Goal: Task Accomplishment & Management: Manage account settings

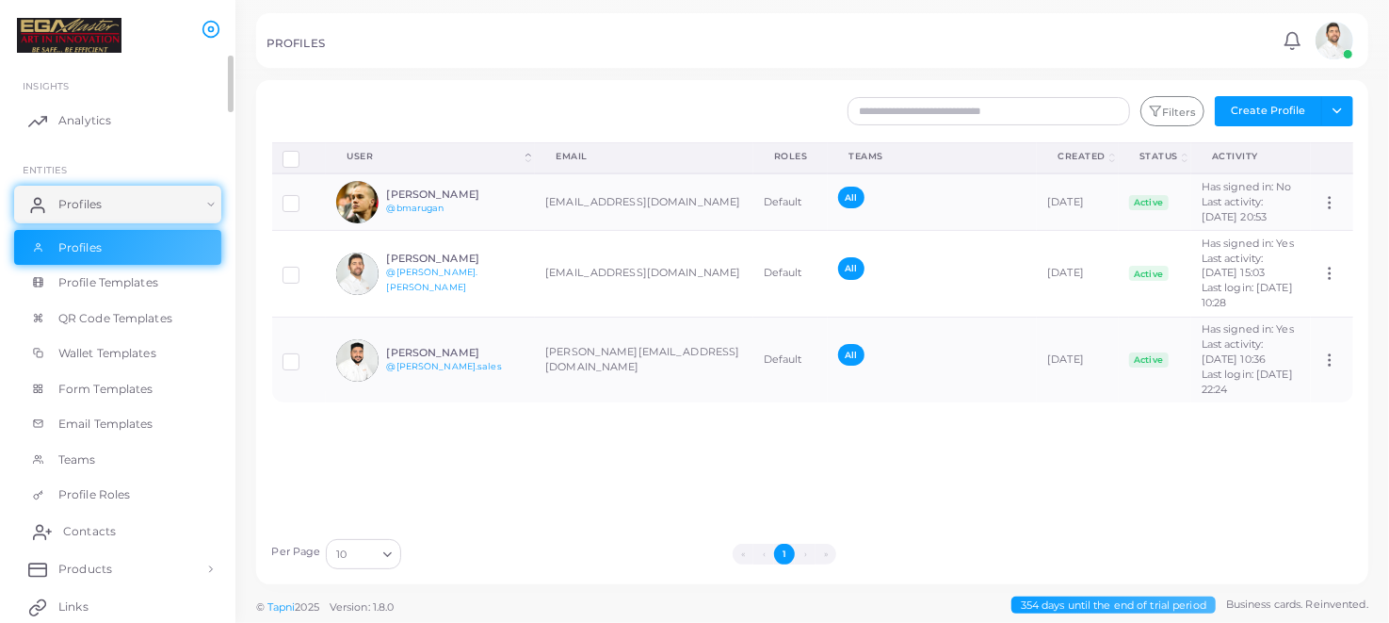
click at [89, 527] on span "Contacts" at bounding box center [89, 531] width 53 height 17
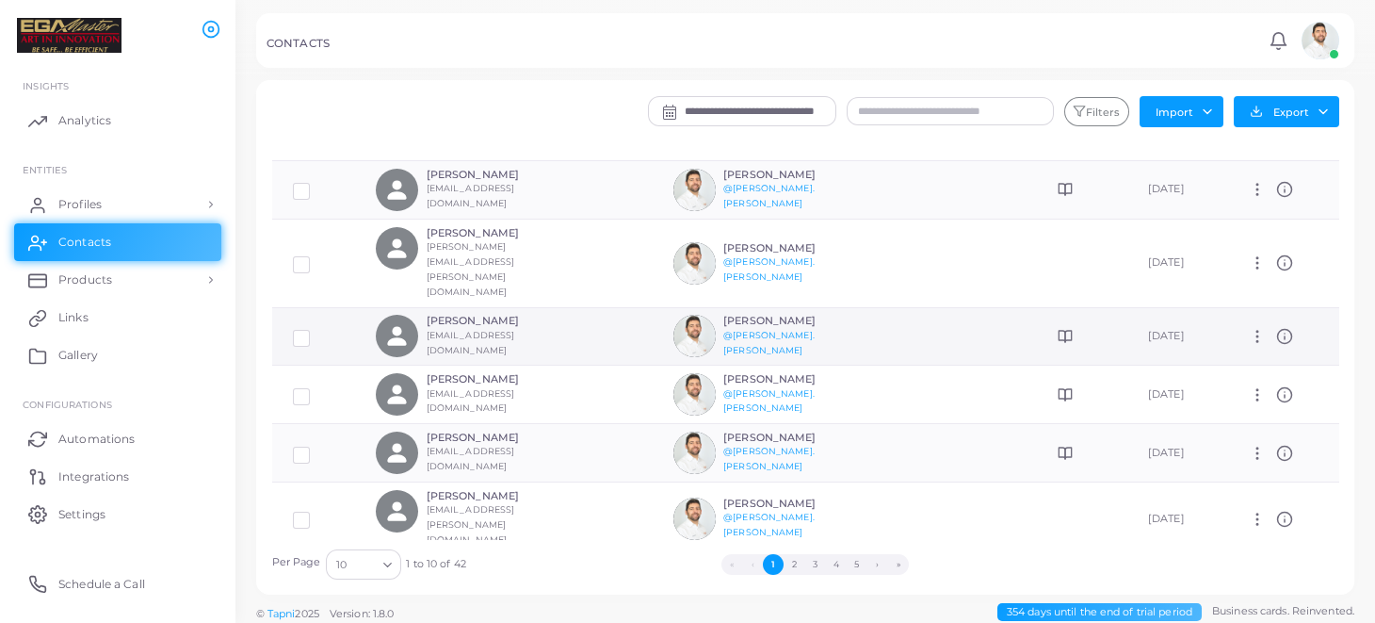
scroll to position [187, 0]
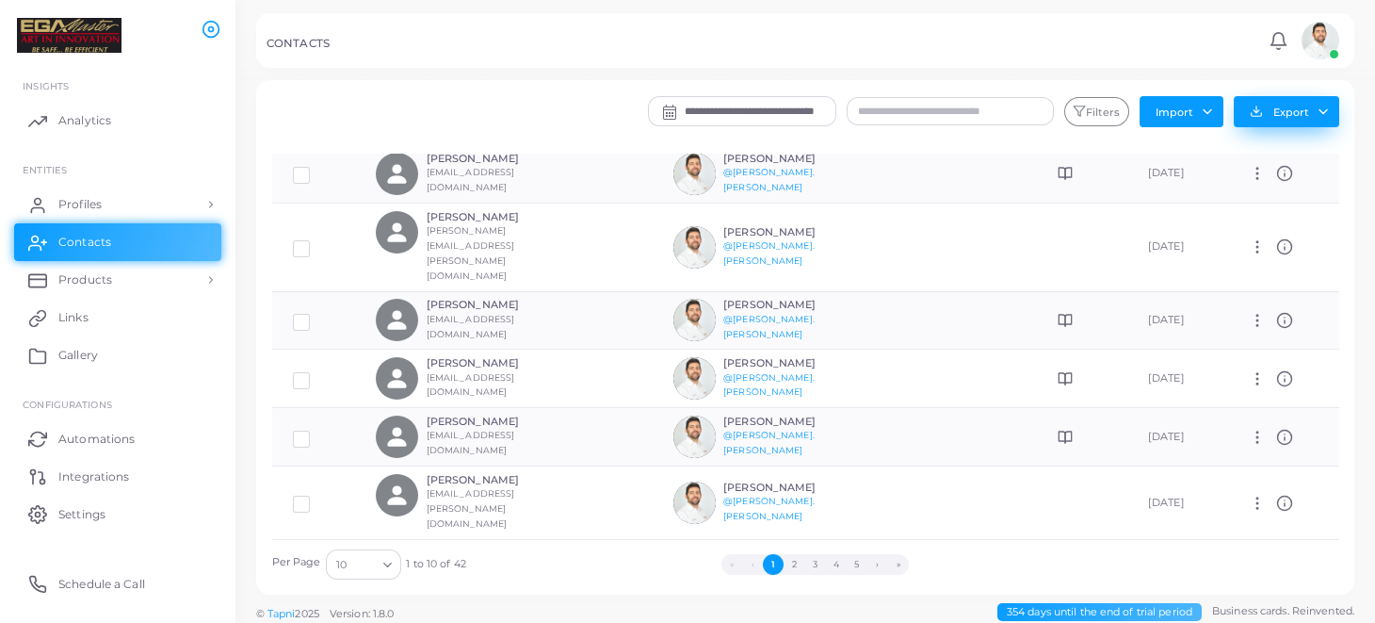
click at [1315, 110] on button "Export" at bounding box center [1287, 111] width 106 height 31
click at [838, 58] on div "CONTACTS Notifications 0 New Mark All As Read [PERSON_NAME] ([EMAIL_ADDRESS][DO…" at bounding box center [805, 40] width 1098 height 55
click at [879, 123] on input "text" at bounding box center [950, 111] width 207 height 28
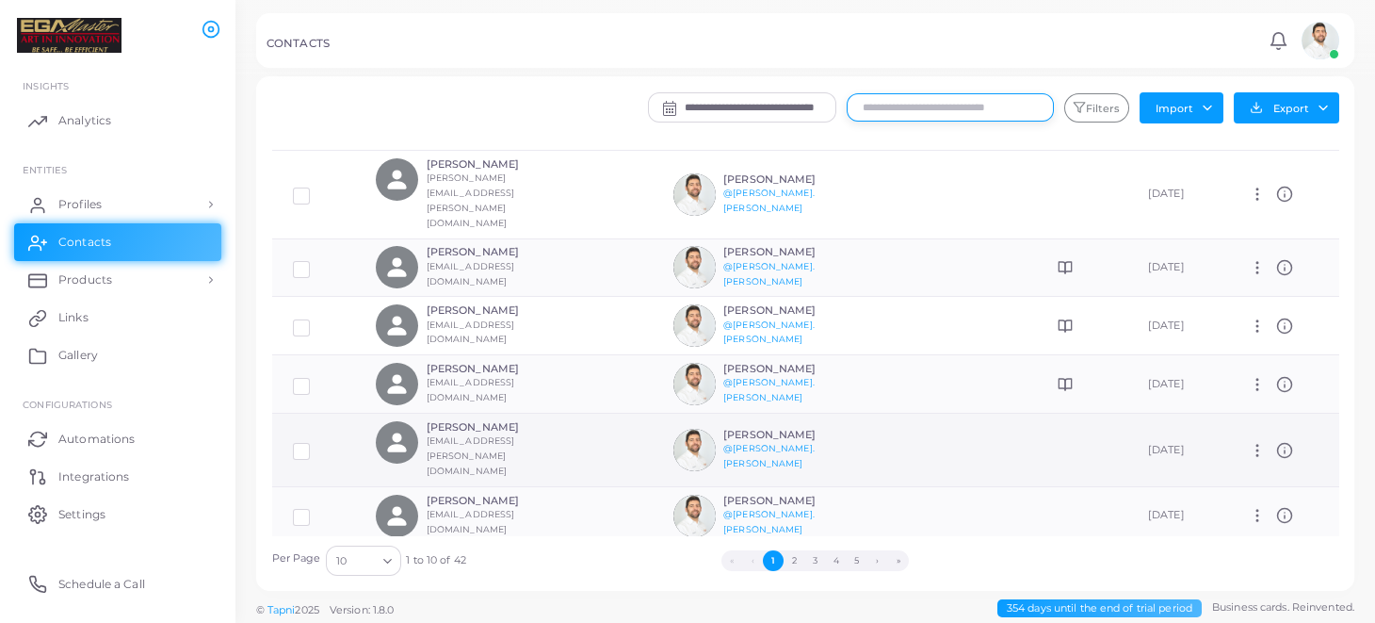
scroll to position [6, 0]
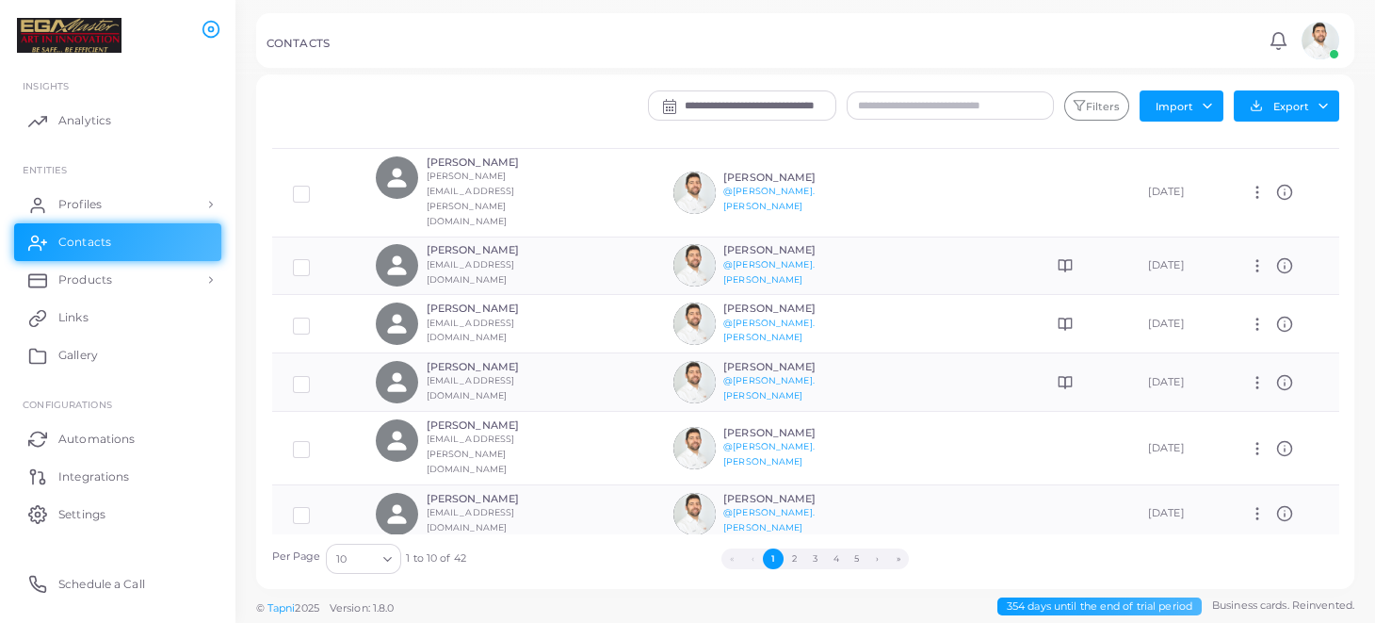
click at [393, 563] on icon "Search for option" at bounding box center [388, 559] width 14 height 14
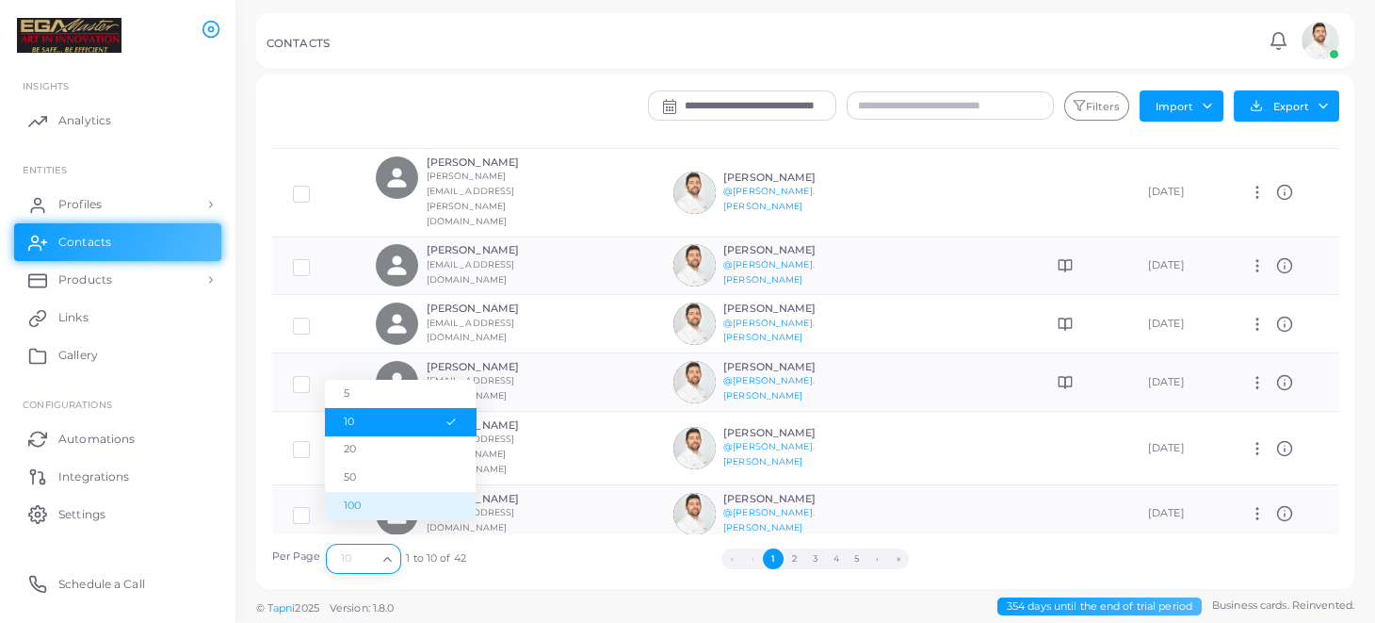
click at [407, 507] on li "100" at bounding box center [400, 506] width 151 height 28
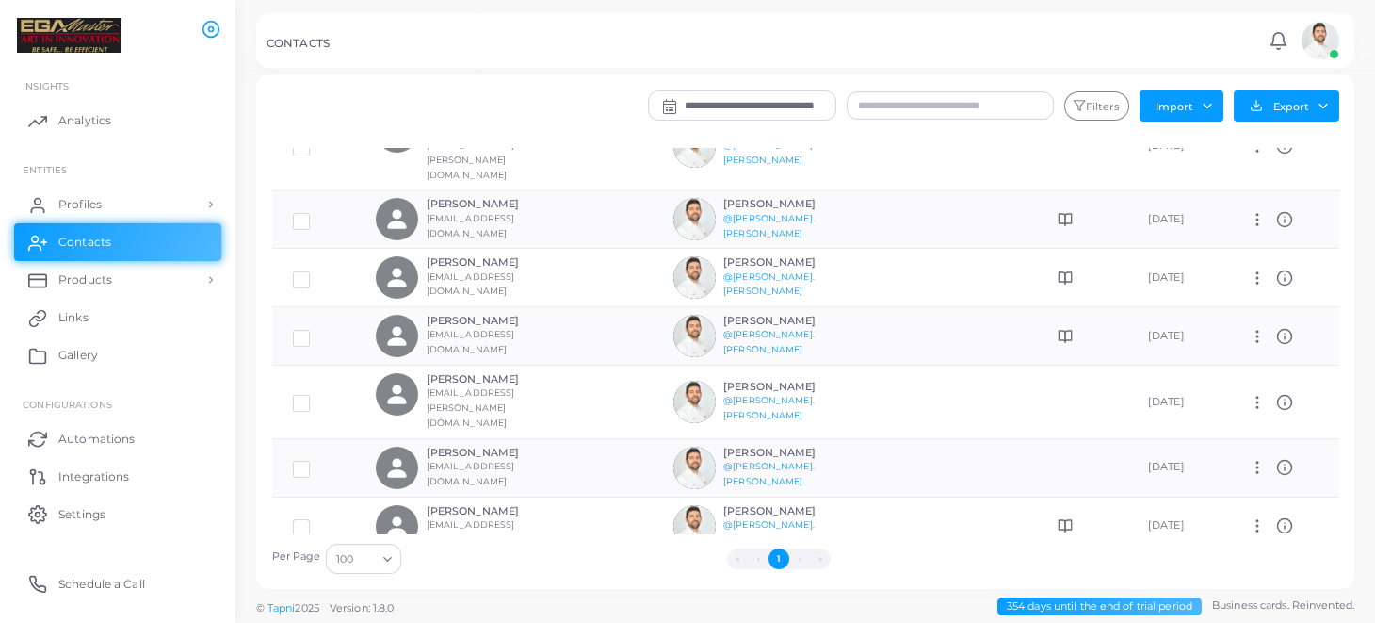
scroll to position [0, 0]
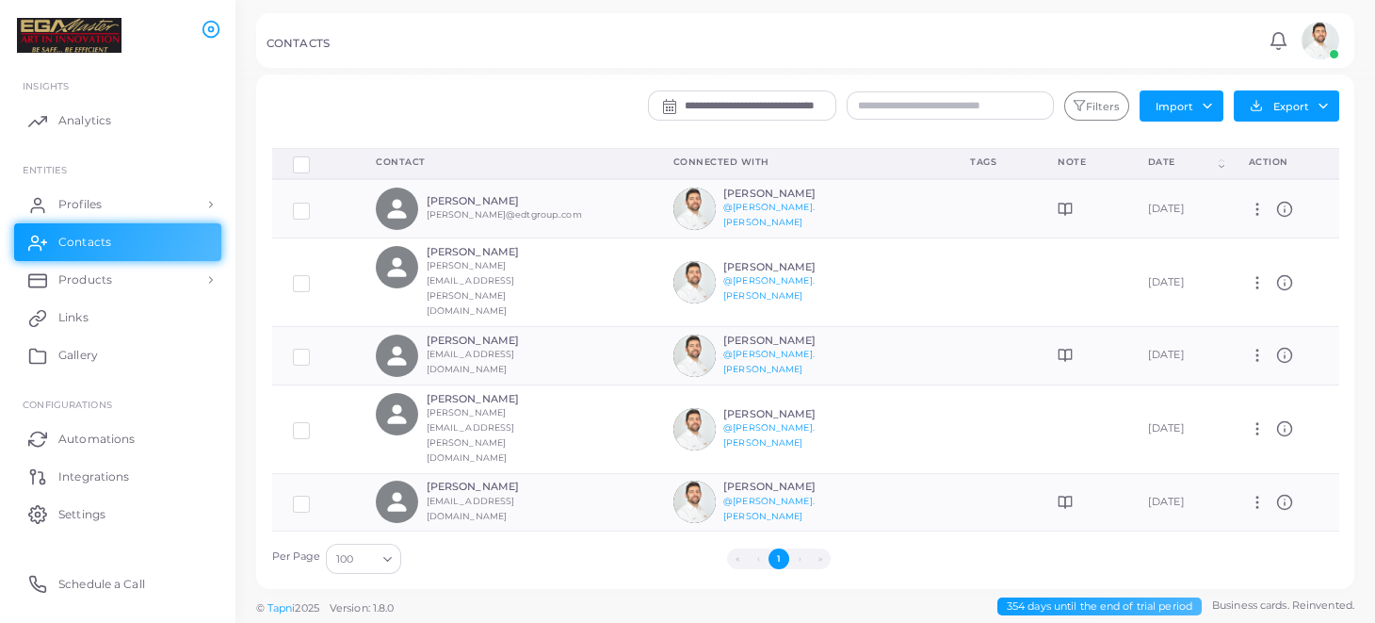
click at [695, 108] on input "**********" at bounding box center [760, 105] width 151 height 28
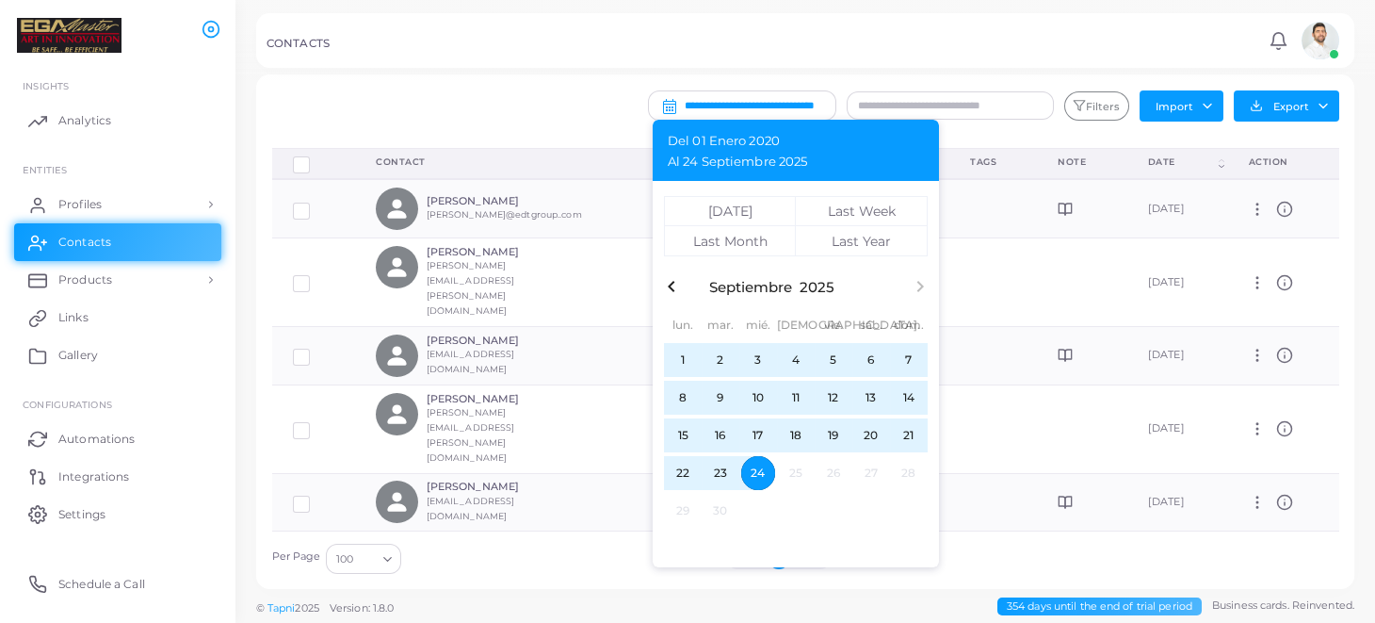
click at [768, 472] on span "24" at bounding box center [758, 473] width 34 height 34
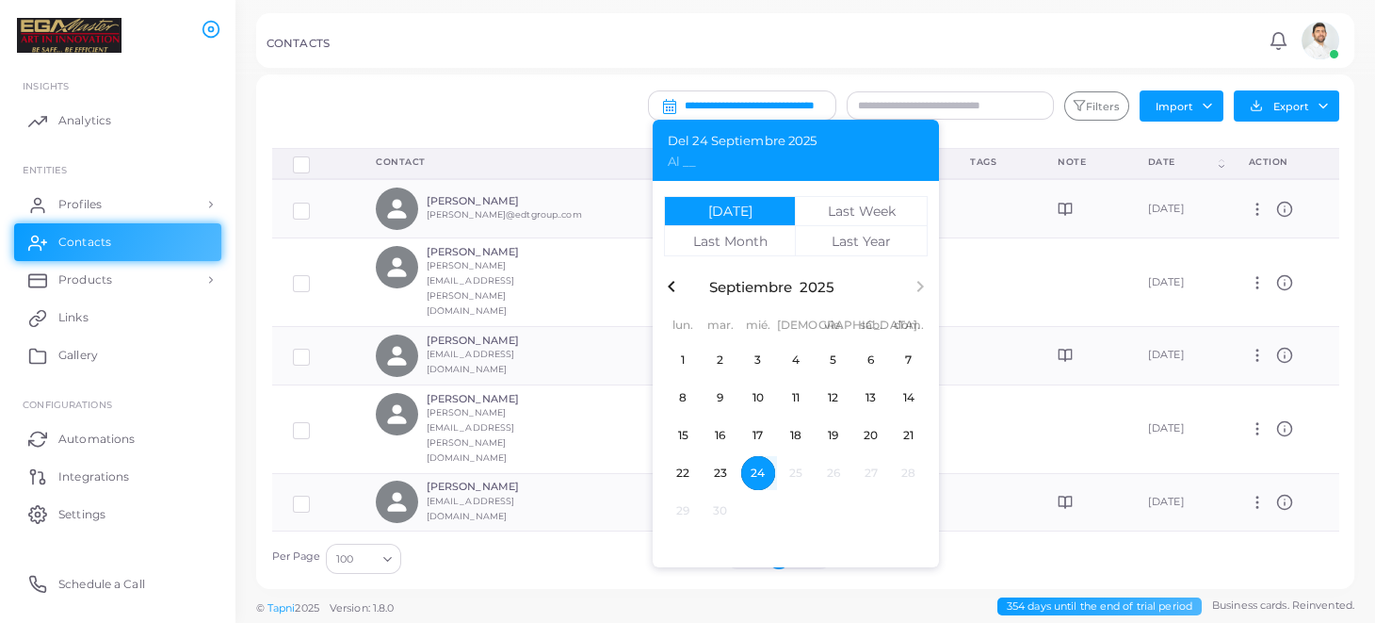
click at [1007, 44] on div "CONTACTS" at bounding box center [765, 46] width 997 height 19
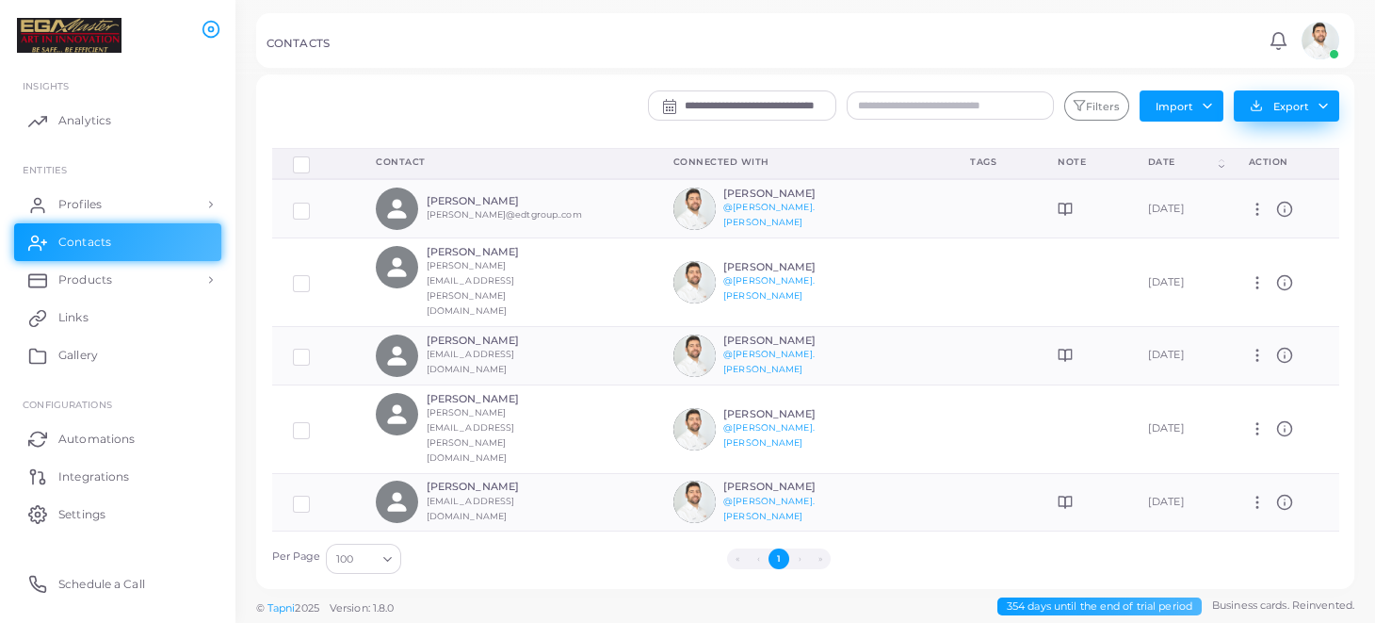
click at [1262, 102] on button "Export" at bounding box center [1287, 105] width 106 height 31
click at [1275, 144] on link "Export to XLSX" at bounding box center [1283, 146] width 180 height 28
click at [1140, 604] on span "354 days until the end of trial period" at bounding box center [1100, 606] width 204 height 18
click at [1309, 101] on button "Export" at bounding box center [1287, 105] width 106 height 31
click at [1247, 143] on link "Export to XLSX" at bounding box center [1283, 146] width 180 height 28
